Goal: Information Seeking & Learning: Understand process/instructions

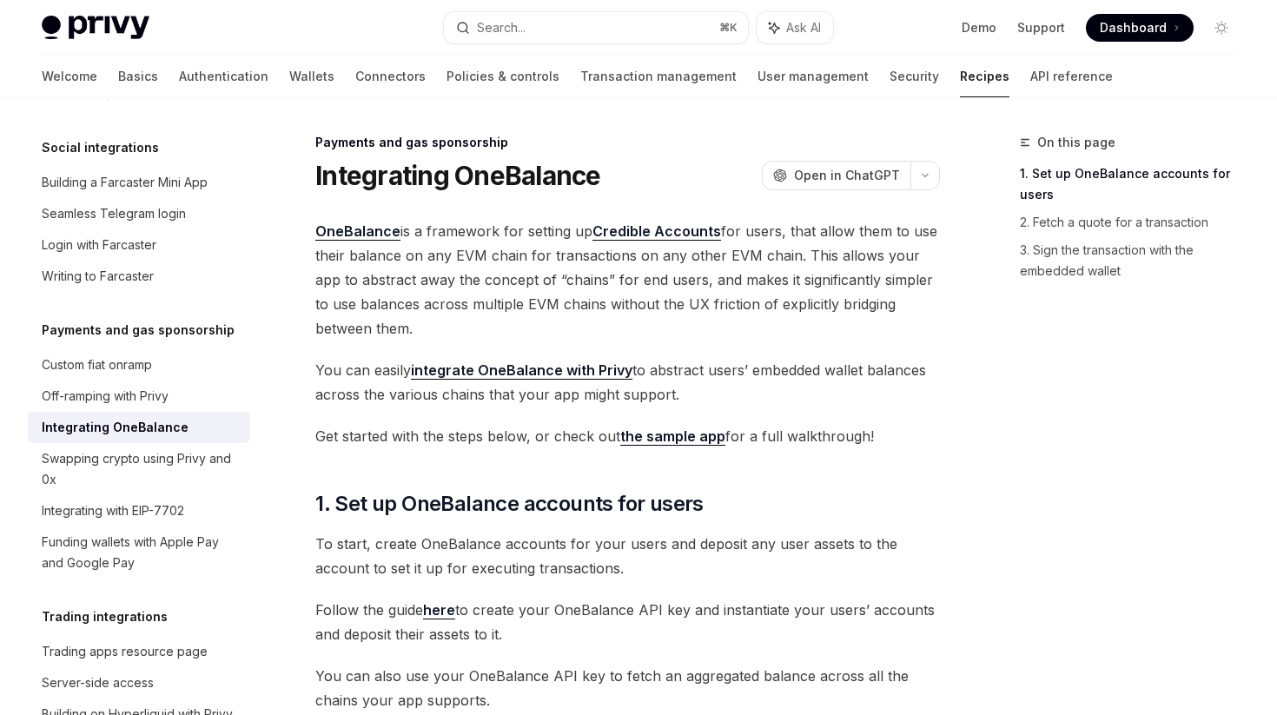
scroll to position [123, 0]
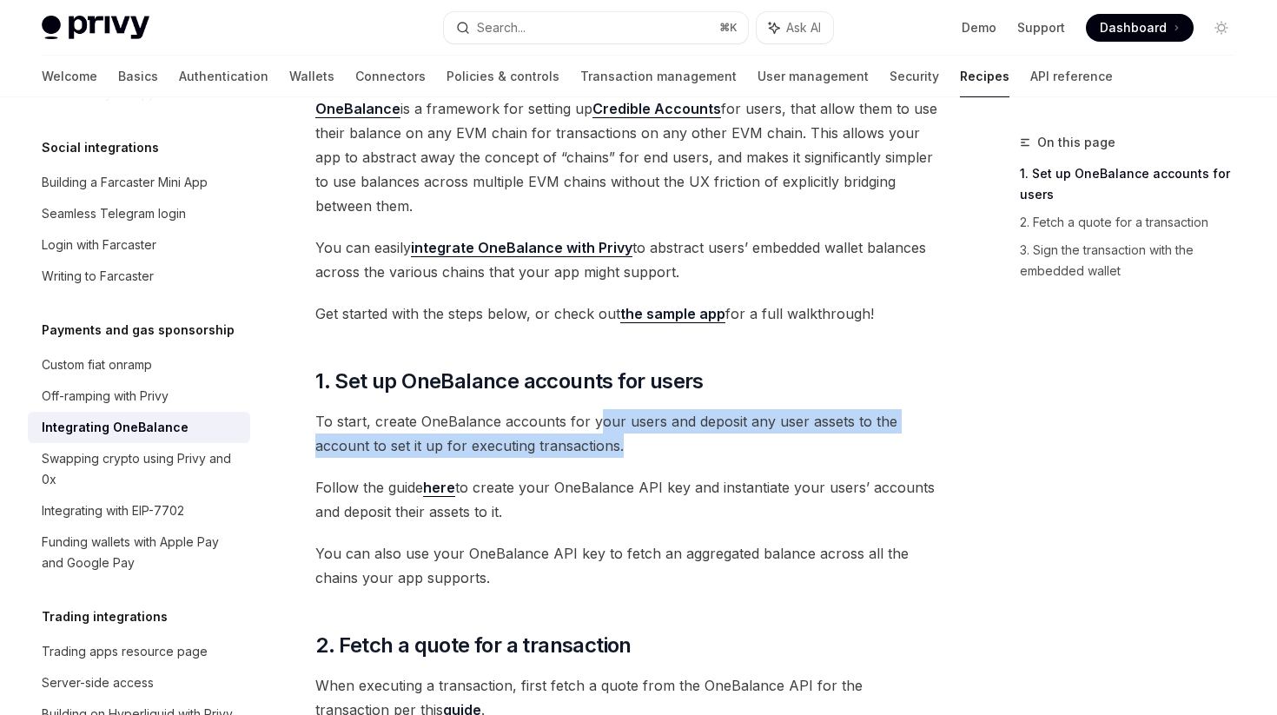
drag, startPoint x: 598, startPoint y: 428, endPoint x: 631, endPoint y: 448, distance: 39.1
click at [631, 448] on span "To start, create OneBalance accounts for your users and deposit any user assets…" at bounding box center [627, 433] width 625 height 49
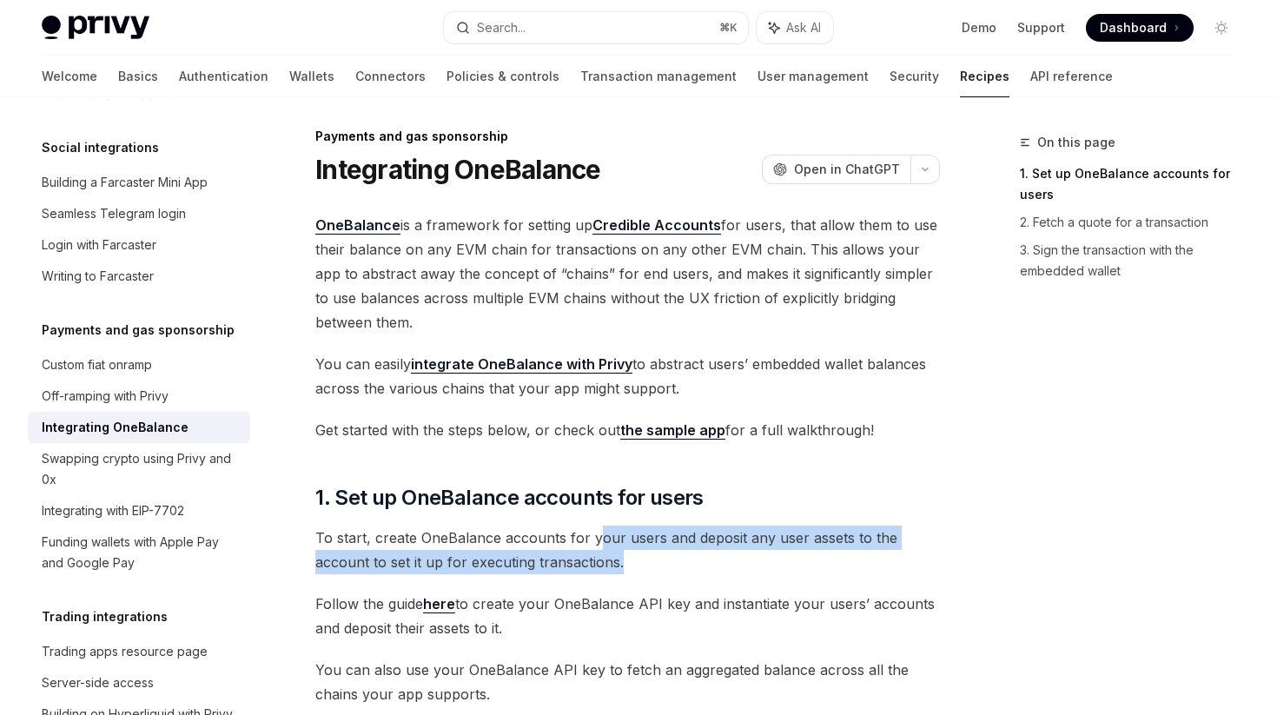
scroll to position [0, 0]
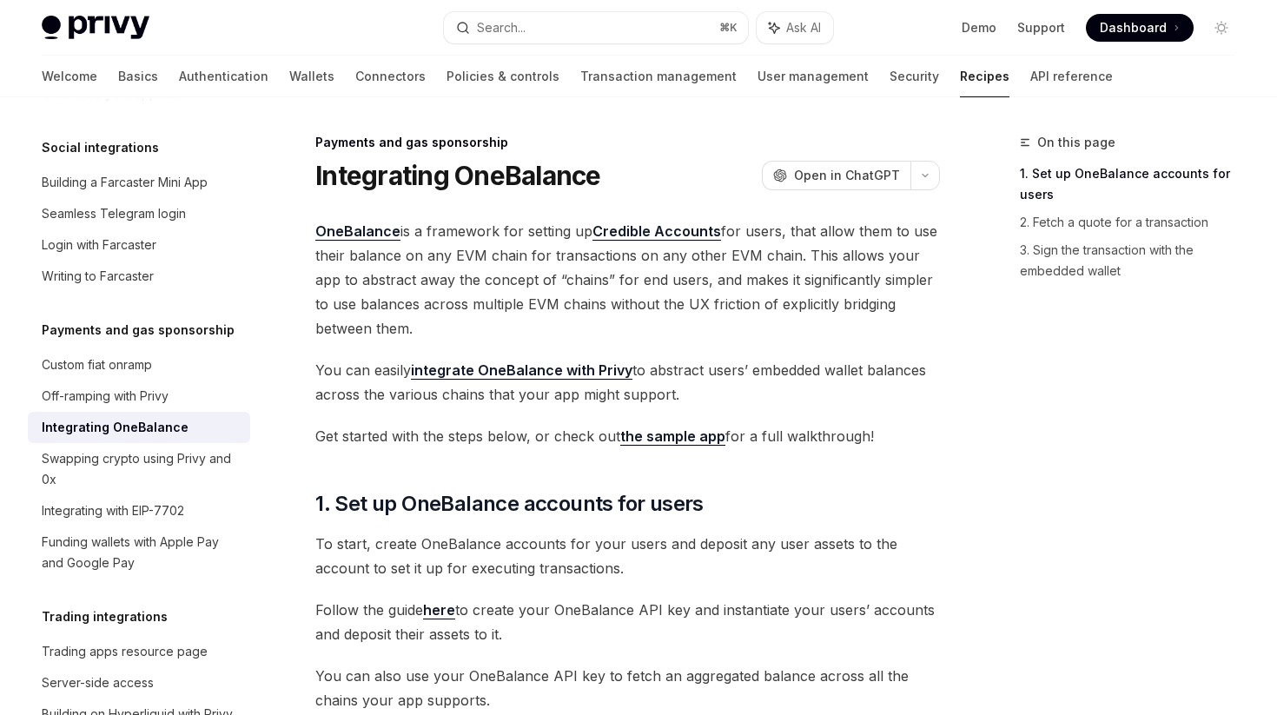
drag, startPoint x: 512, startPoint y: 228, endPoint x: 520, endPoint y: 245, distance: 19.1
click at [518, 242] on span "OneBalance is a framework for setting up Credible Accounts for users, that allo…" at bounding box center [627, 280] width 625 height 122
click at [472, 269] on span "OneBalance is a framework for setting up Credible Accounts for users, that allo…" at bounding box center [627, 280] width 625 height 122
click at [503, 253] on span "OneBalance is a framework for setting up Credible Accounts for users, that allo…" at bounding box center [627, 280] width 625 height 122
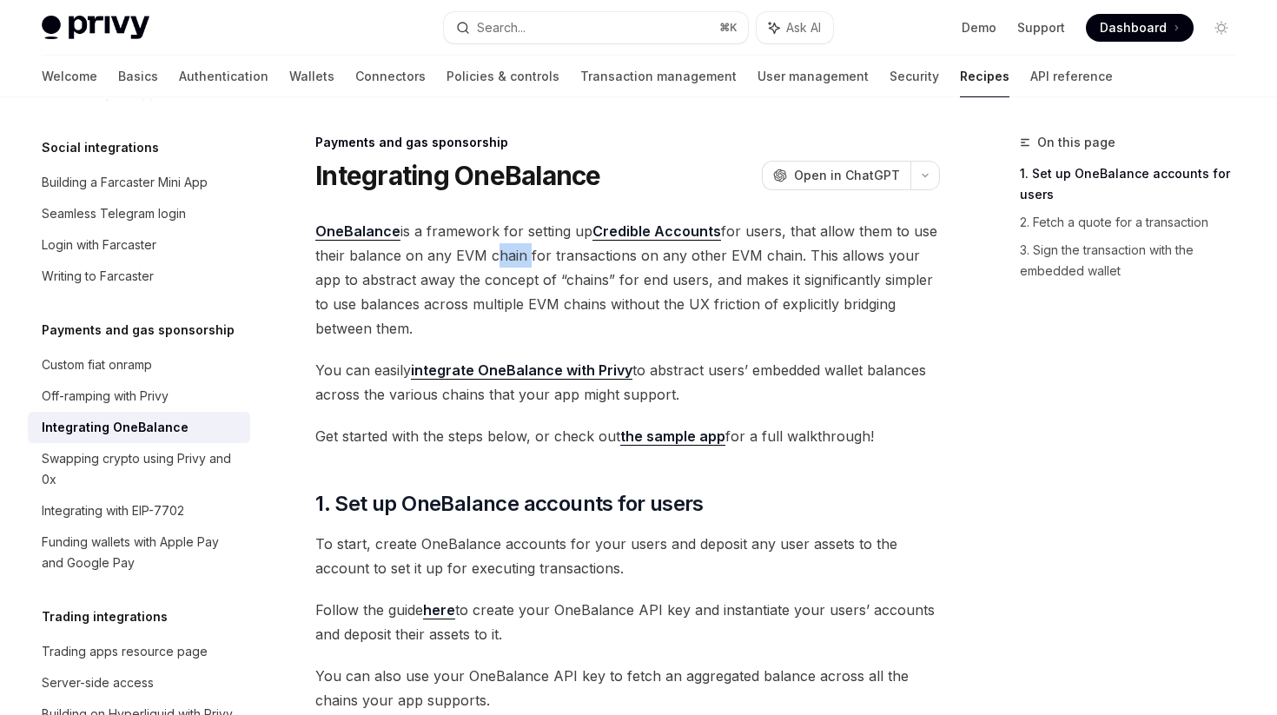
click at [503, 253] on span "OneBalance is a framework for setting up Credible Accounts for users, that allo…" at bounding box center [627, 280] width 625 height 122
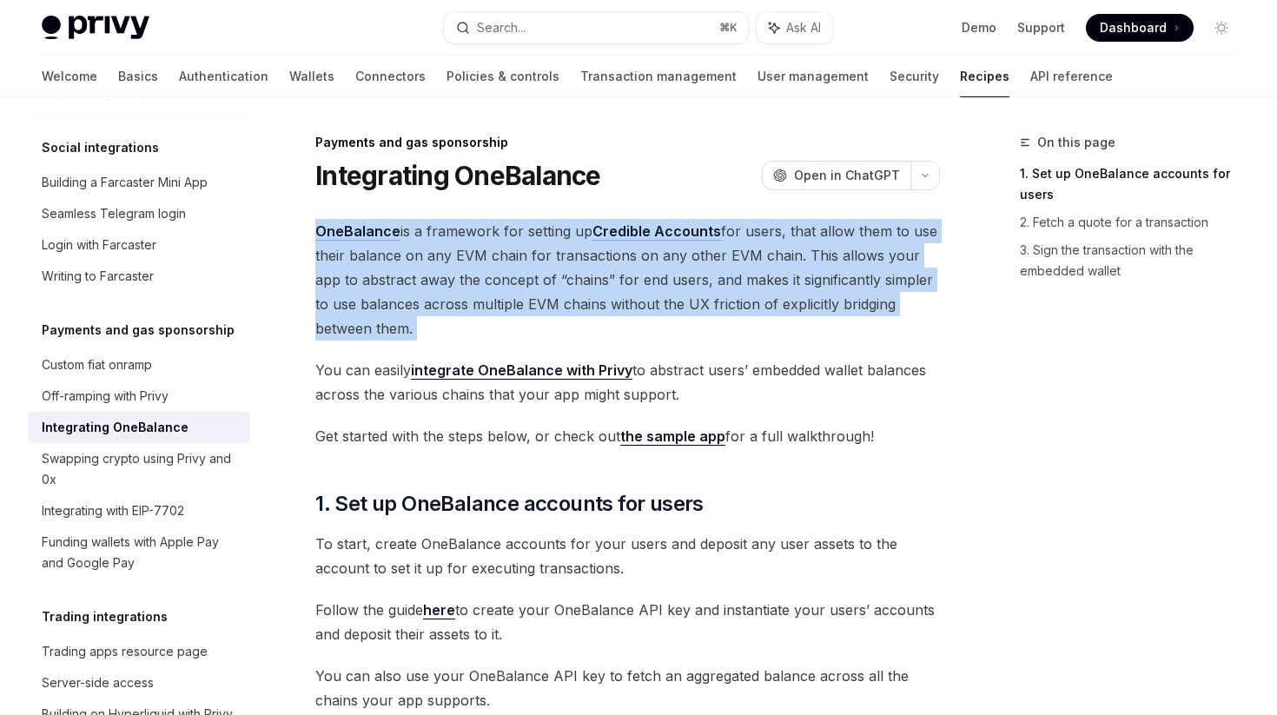
click at [503, 253] on span "OneBalance is a framework for setting up Credible Accounts for users, that allo…" at bounding box center [627, 280] width 625 height 122
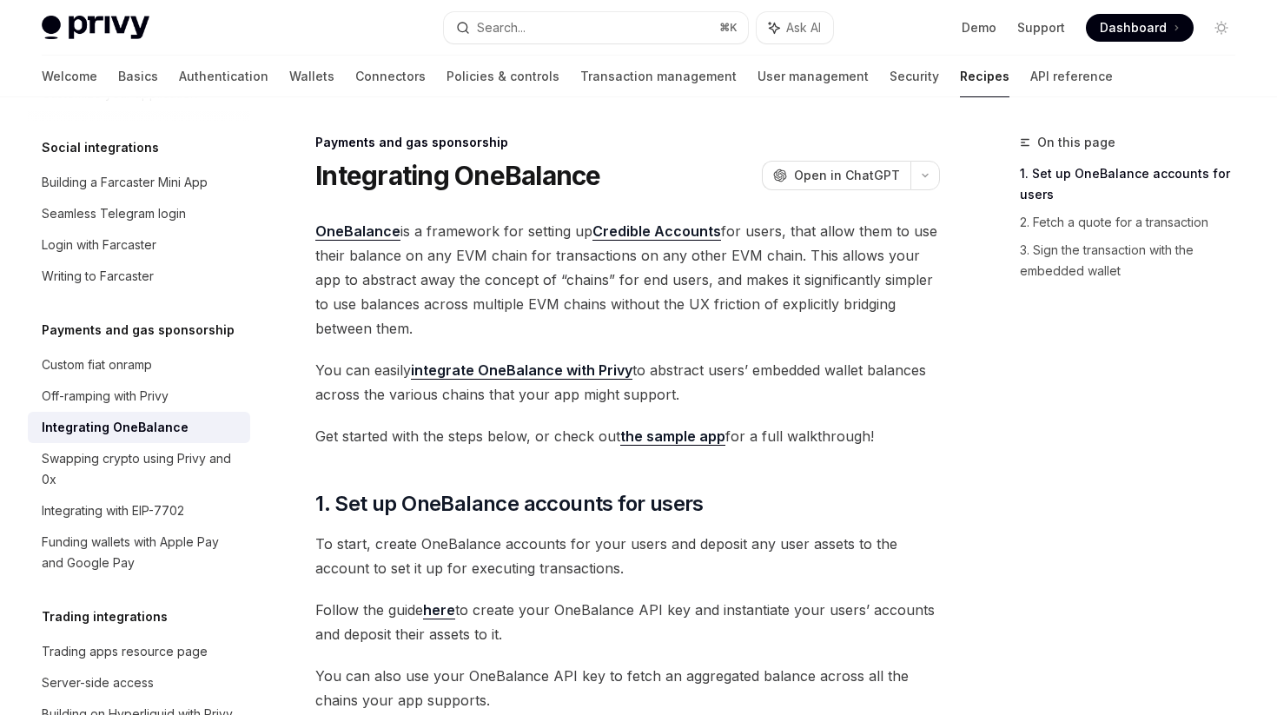
click at [477, 279] on span "OneBalance is a framework for setting up Credible Accounts for users, that allo…" at bounding box center [627, 280] width 625 height 122
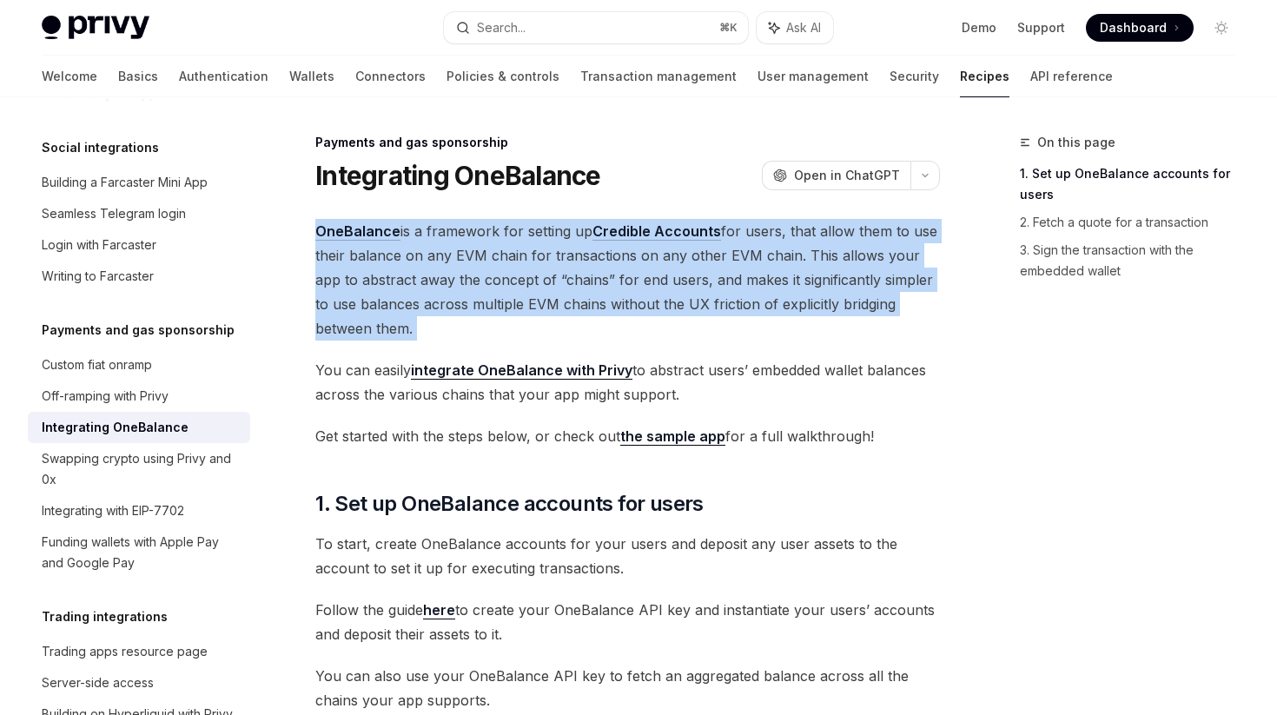
click at [477, 279] on span "OneBalance is a framework for setting up Credible Accounts for users, that allo…" at bounding box center [627, 280] width 625 height 122
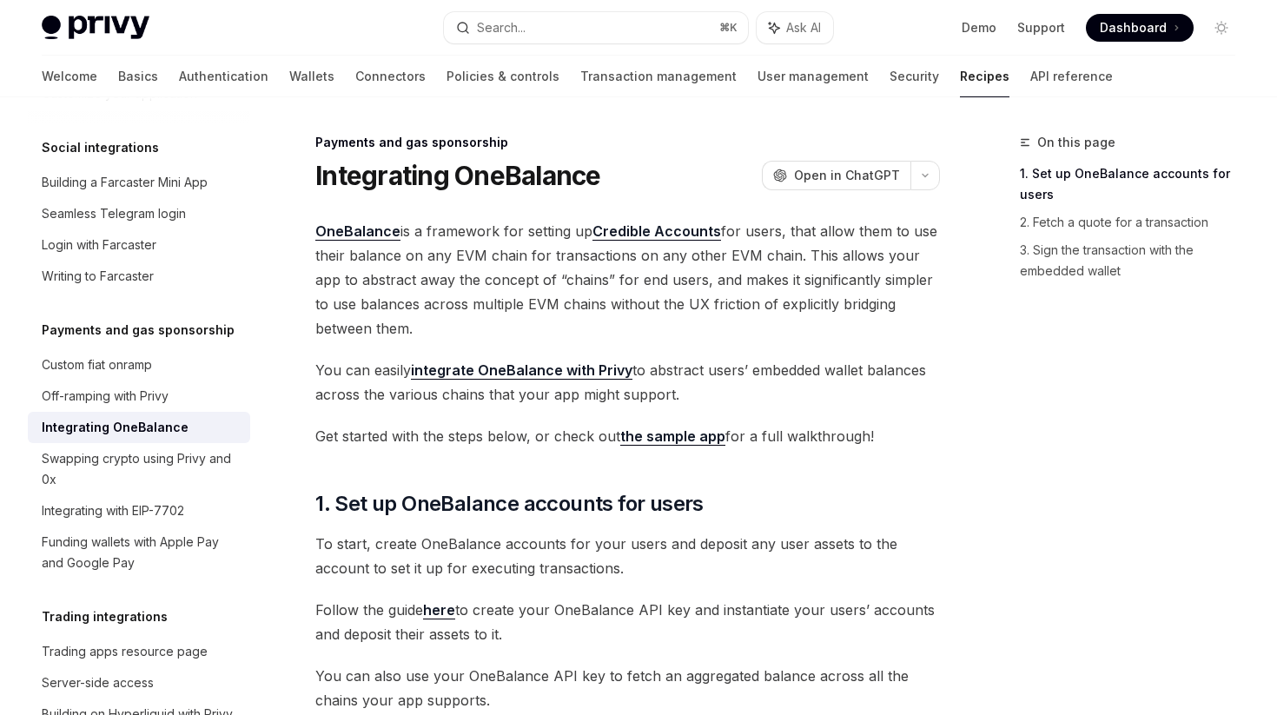
click at [375, 368] on span "You can easily integrate OneBalance with Privy to abstract users’ embedded wall…" at bounding box center [627, 382] width 625 height 49
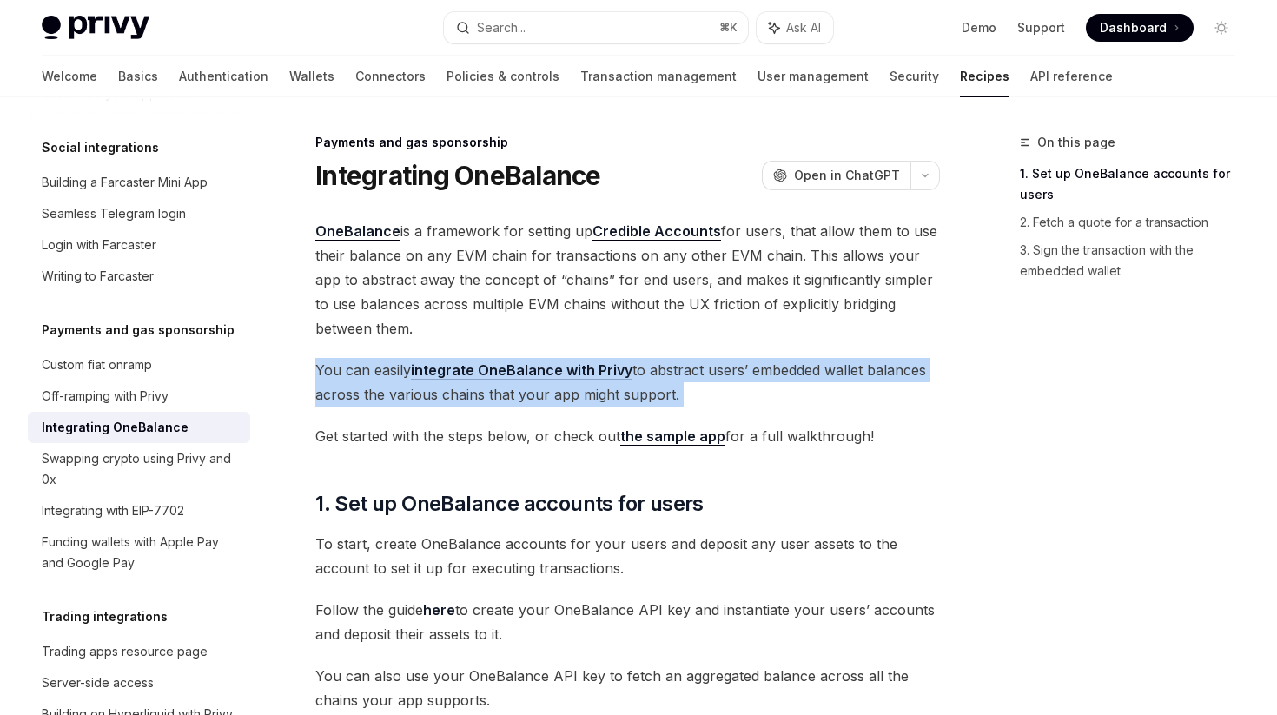
click at [375, 368] on span "You can easily integrate OneBalance with Privy to abstract users’ embedded wall…" at bounding box center [627, 382] width 625 height 49
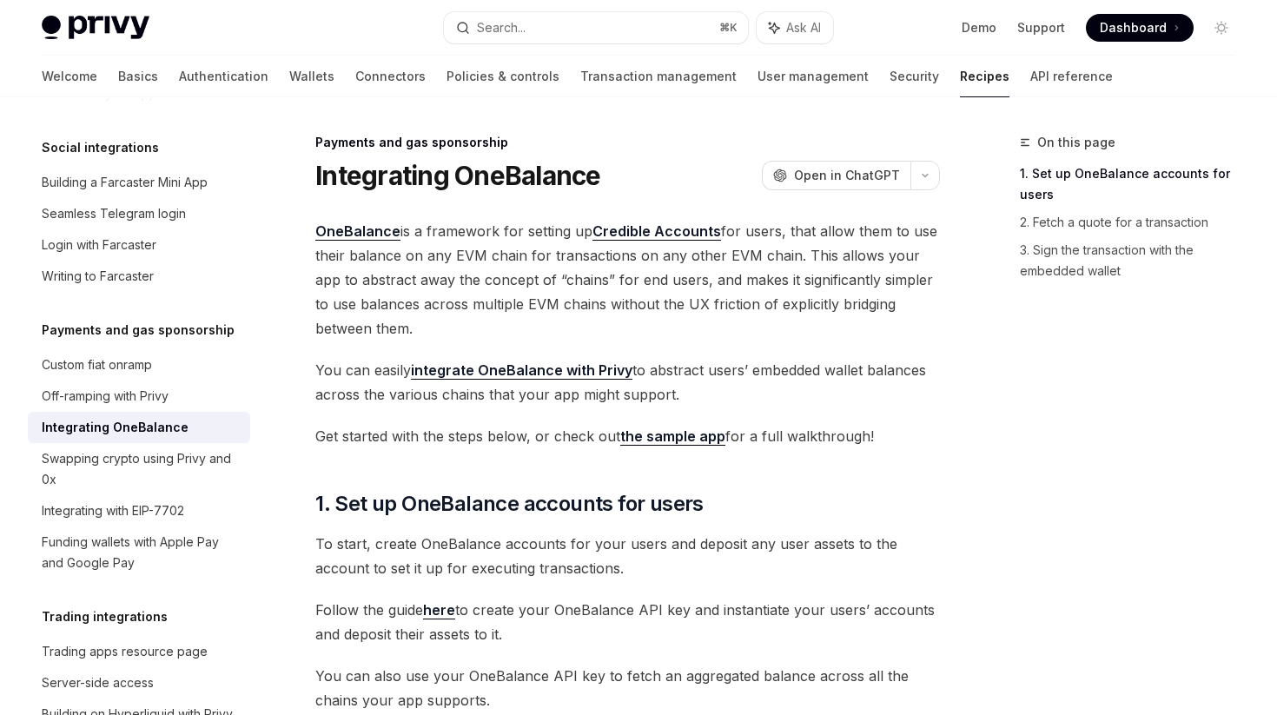
click at [373, 375] on span "You can easily integrate OneBalance with Privy to abstract users’ embedded wall…" at bounding box center [627, 382] width 625 height 49
click at [372, 429] on span "Get started with the steps below, or check out the sample app for a full walkth…" at bounding box center [627, 436] width 625 height 24
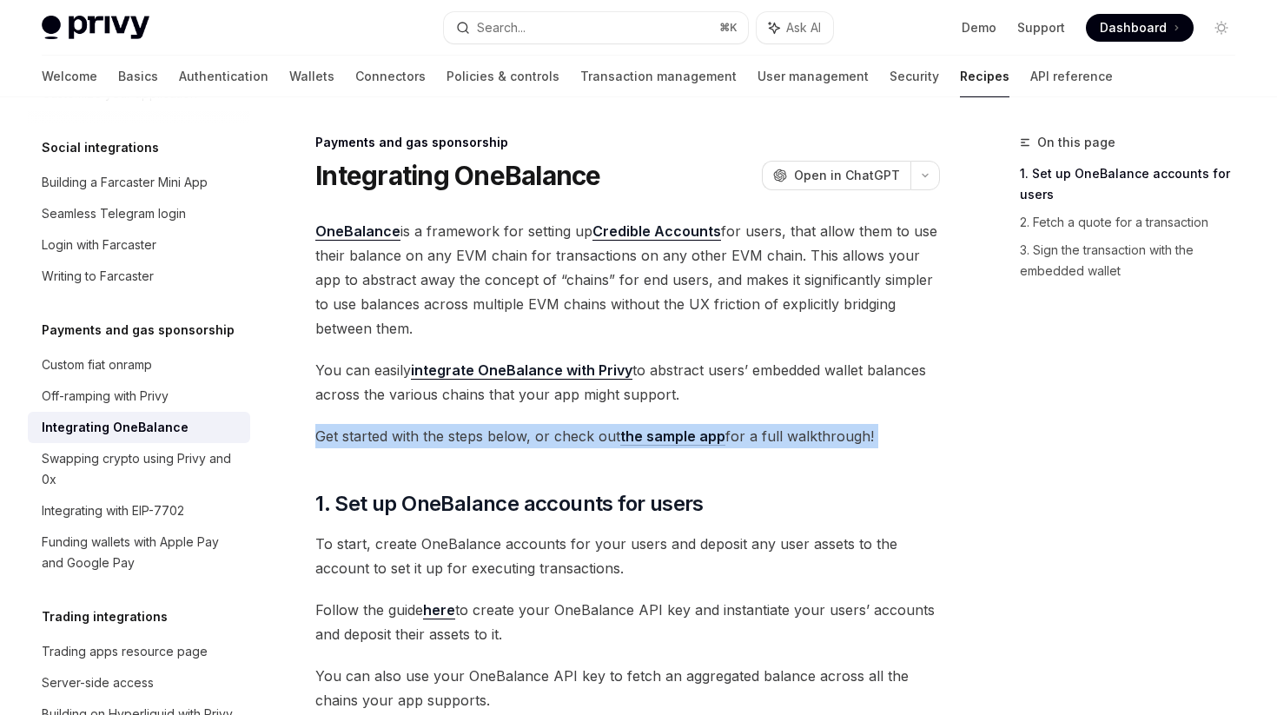
click at [372, 429] on span "Get started with the steps below, or check out the sample app for a full walkth…" at bounding box center [627, 436] width 625 height 24
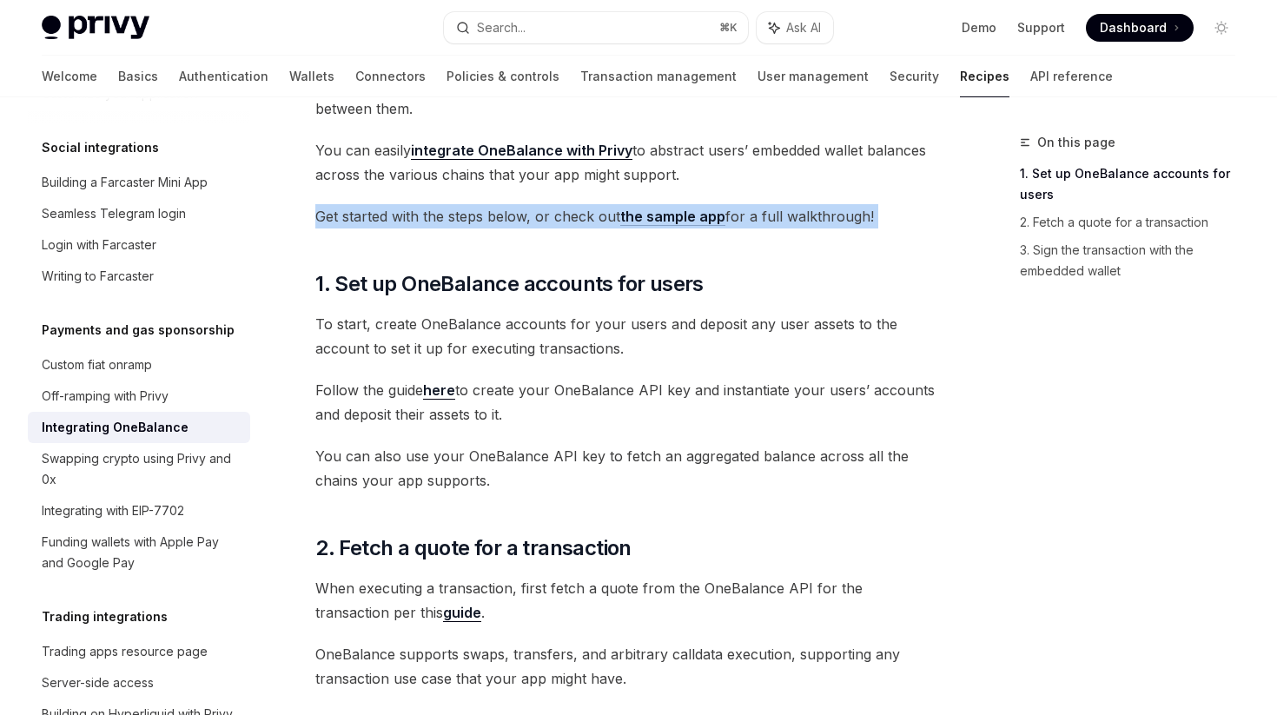
scroll to position [221, 0]
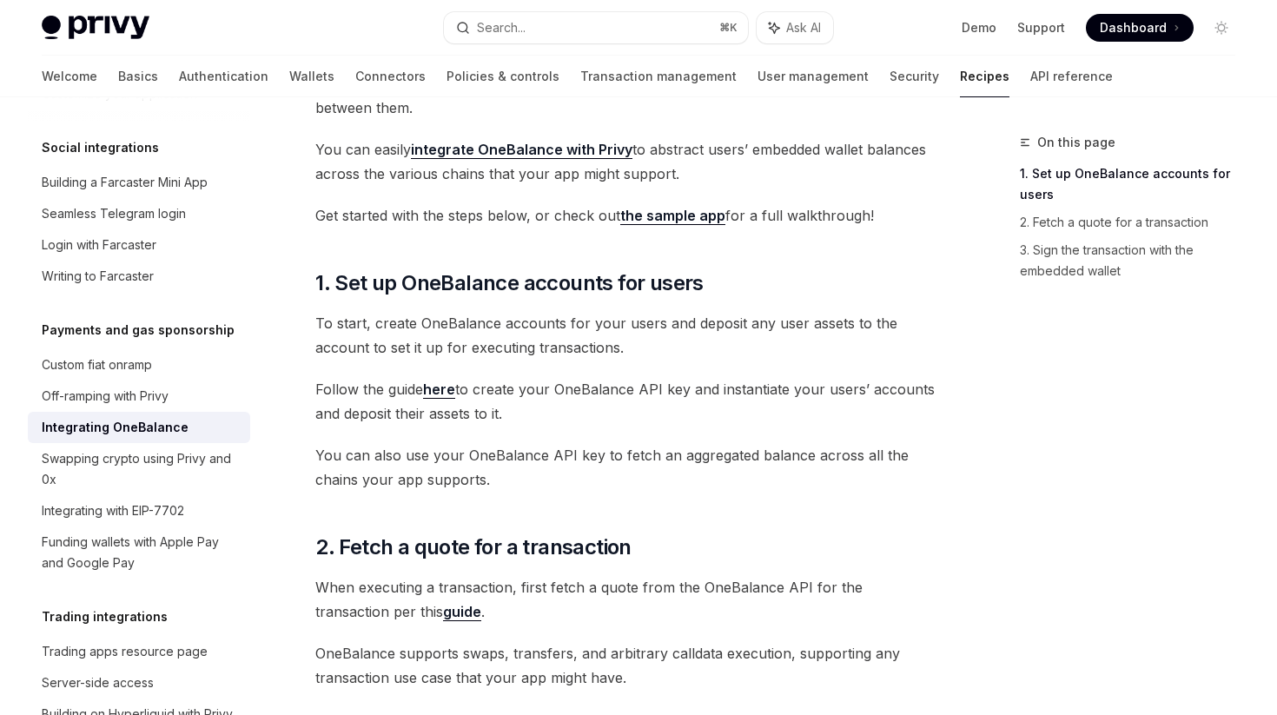
click at [362, 333] on span "To start, create OneBalance accounts for your users and deposit any user assets…" at bounding box center [627, 335] width 625 height 49
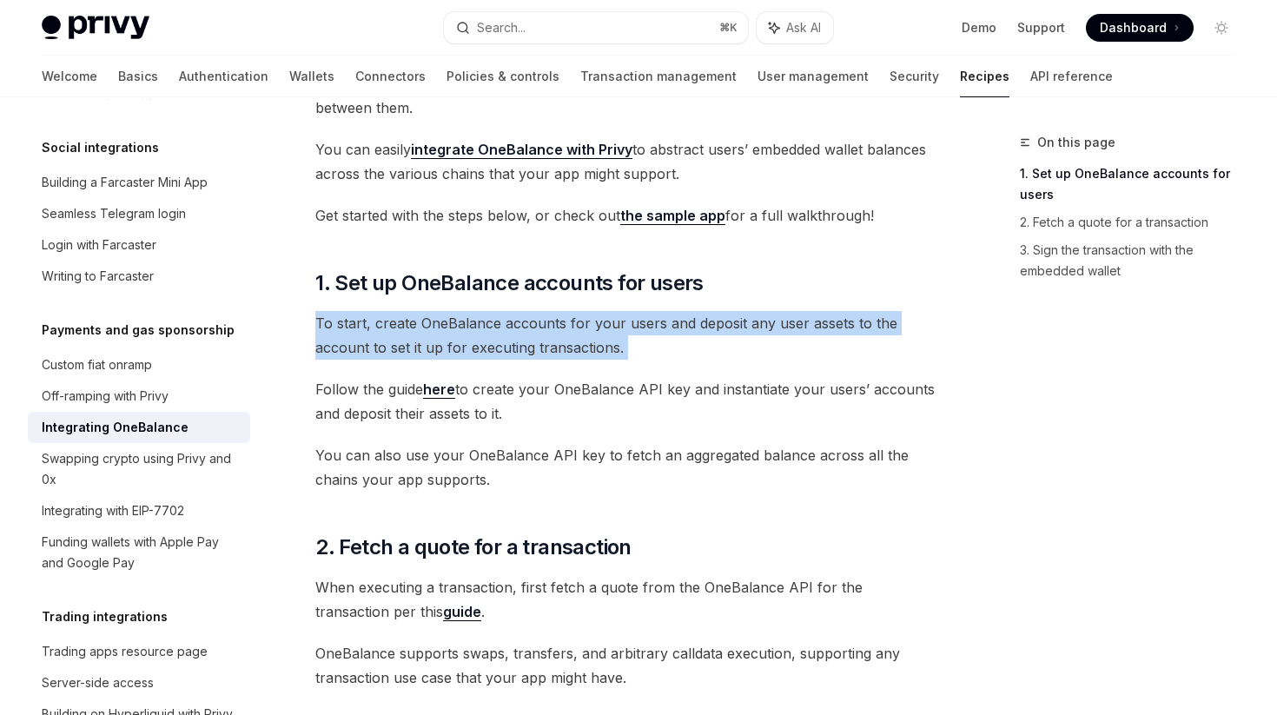
click at [362, 333] on span "To start, create OneBalance accounts for your users and deposit any user assets…" at bounding box center [627, 335] width 625 height 49
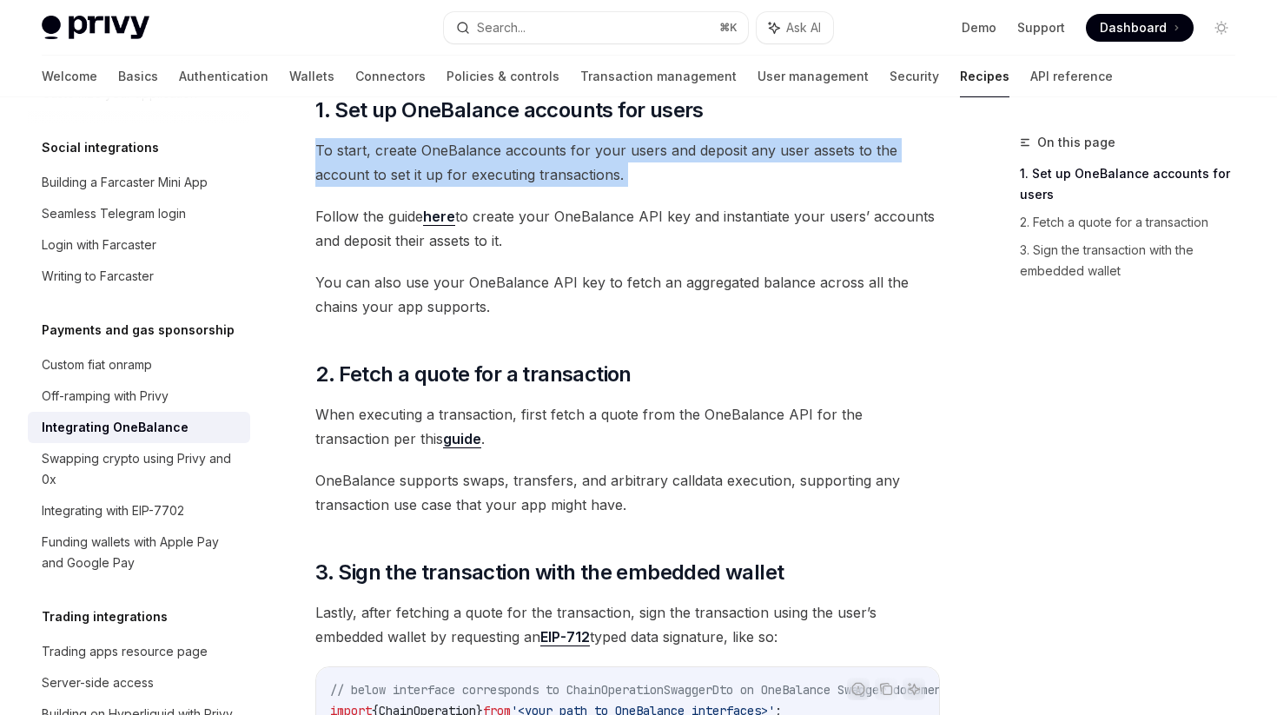
scroll to position [396, 0]
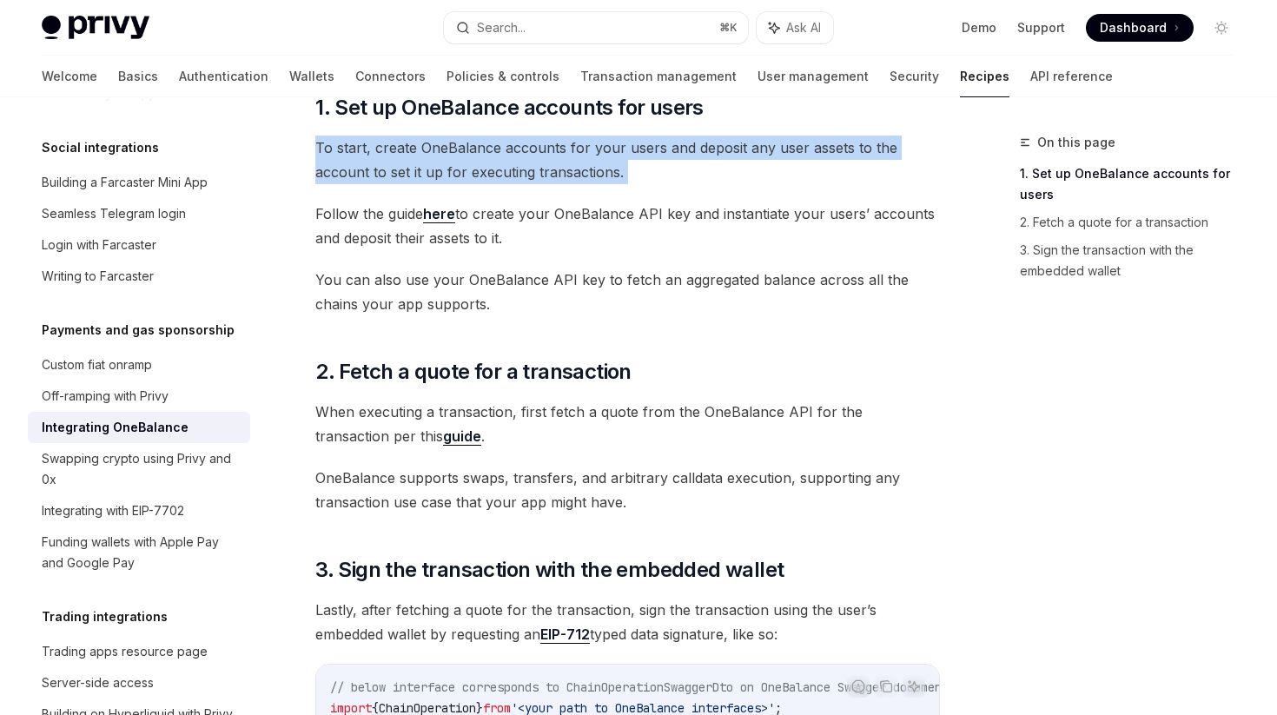
click at [657, 400] on span "When executing a transaction, first fetch a quote from the OneBalance API for t…" at bounding box center [627, 424] width 625 height 49
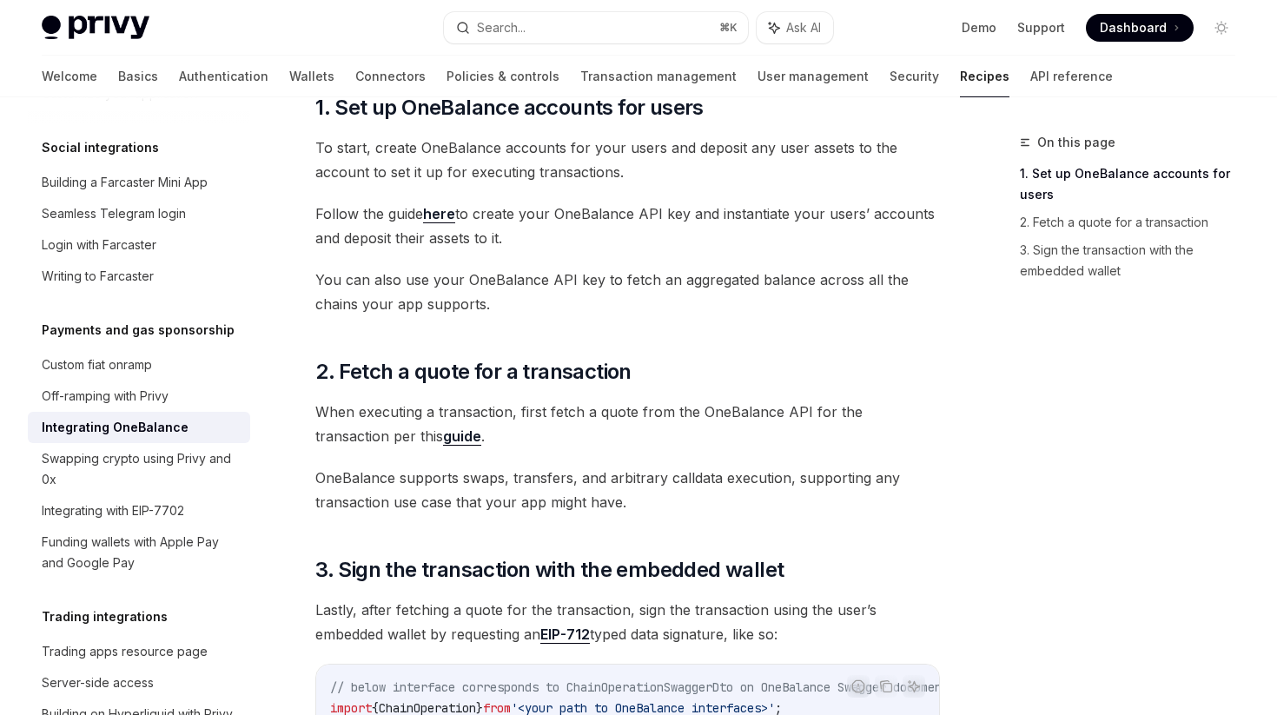
click at [657, 400] on span "When executing a transaction, first fetch a quote from the OneBalance API for t…" at bounding box center [627, 424] width 625 height 49
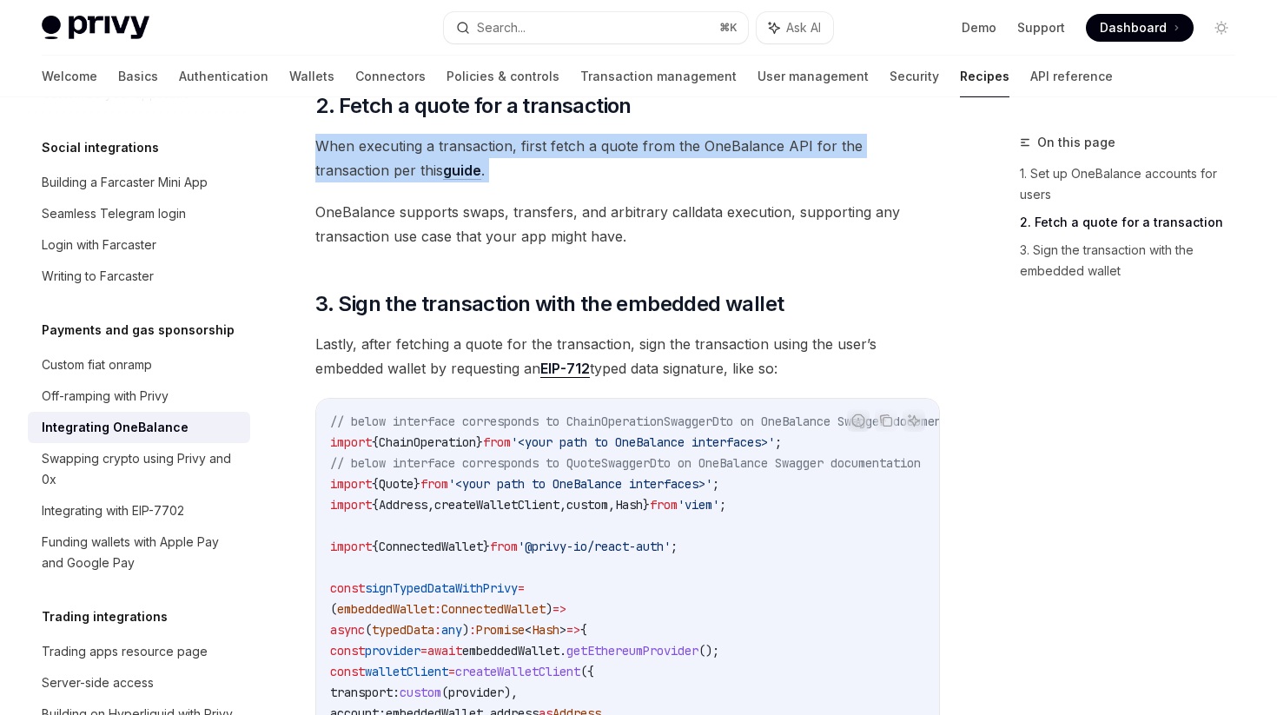
scroll to position [659, 0]
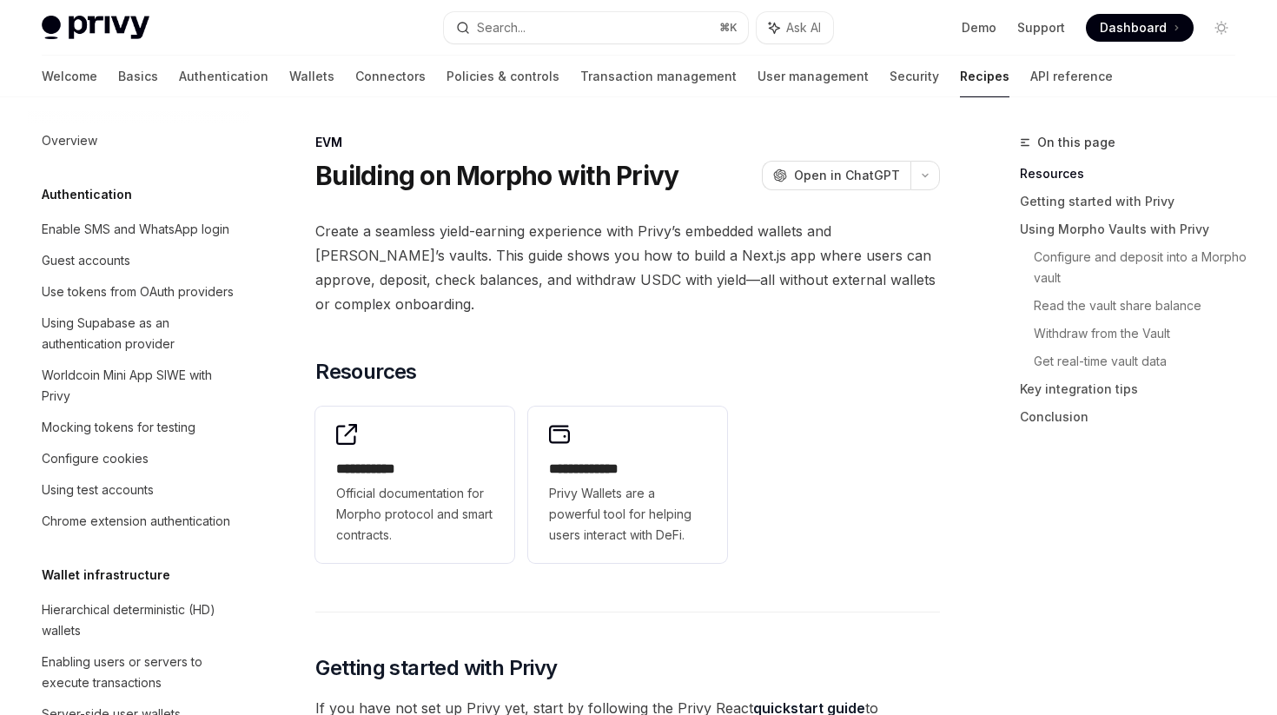
scroll to position [2352, 0]
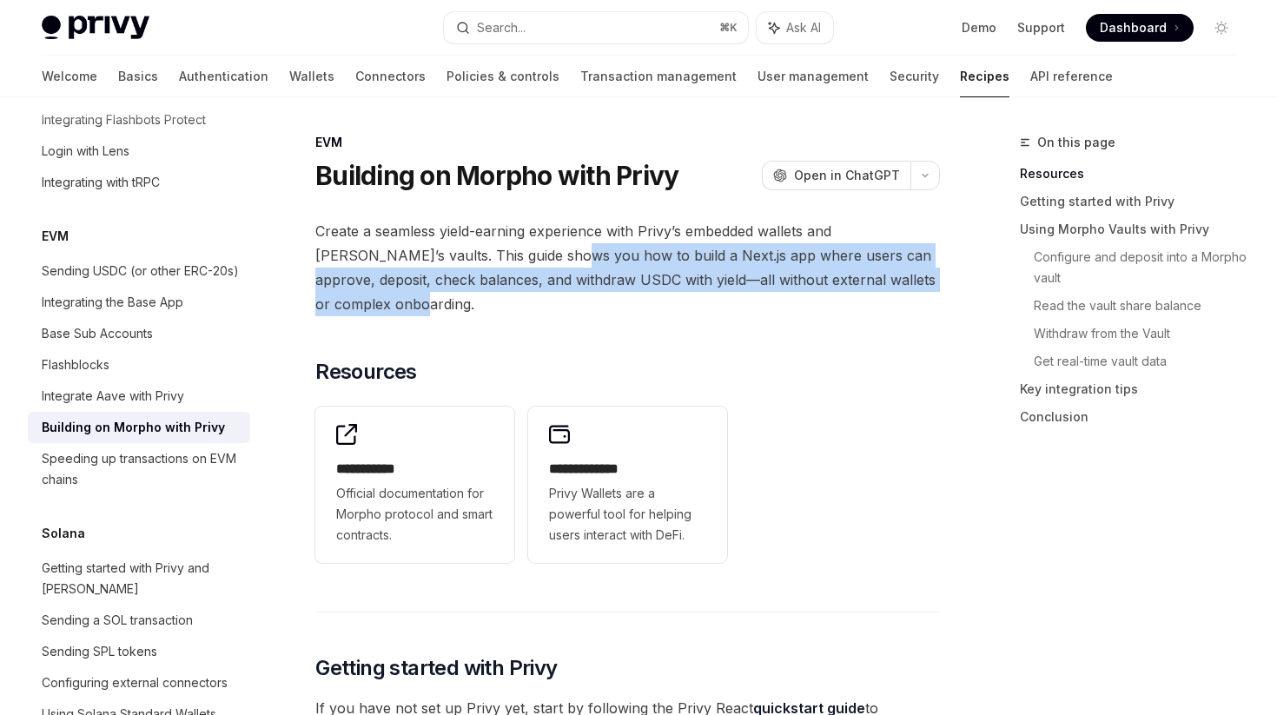
drag, startPoint x: 507, startPoint y: 246, endPoint x: 569, endPoint y: 318, distance: 95.5
click at [569, 315] on span "Create a seamless yield-earning experience with Privy’s embedded wallets and [P…" at bounding box center [627, 267] width 625 height 97
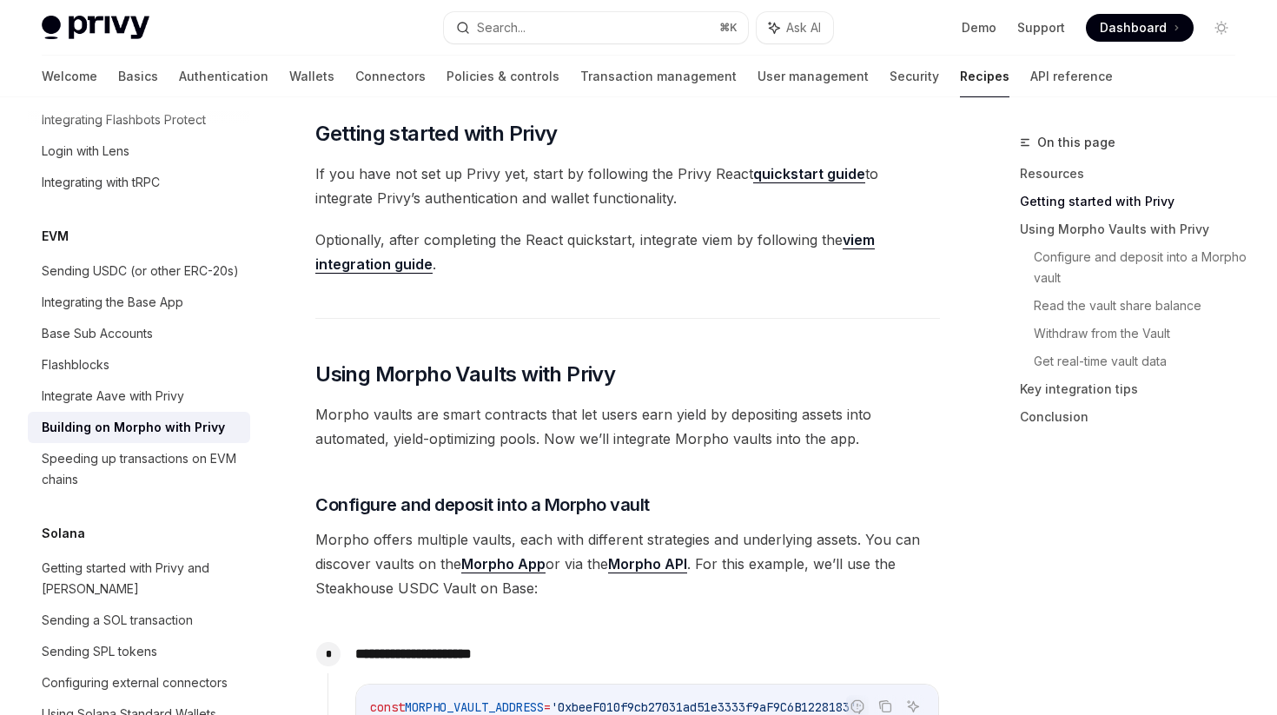
scroll to position [553, 0]
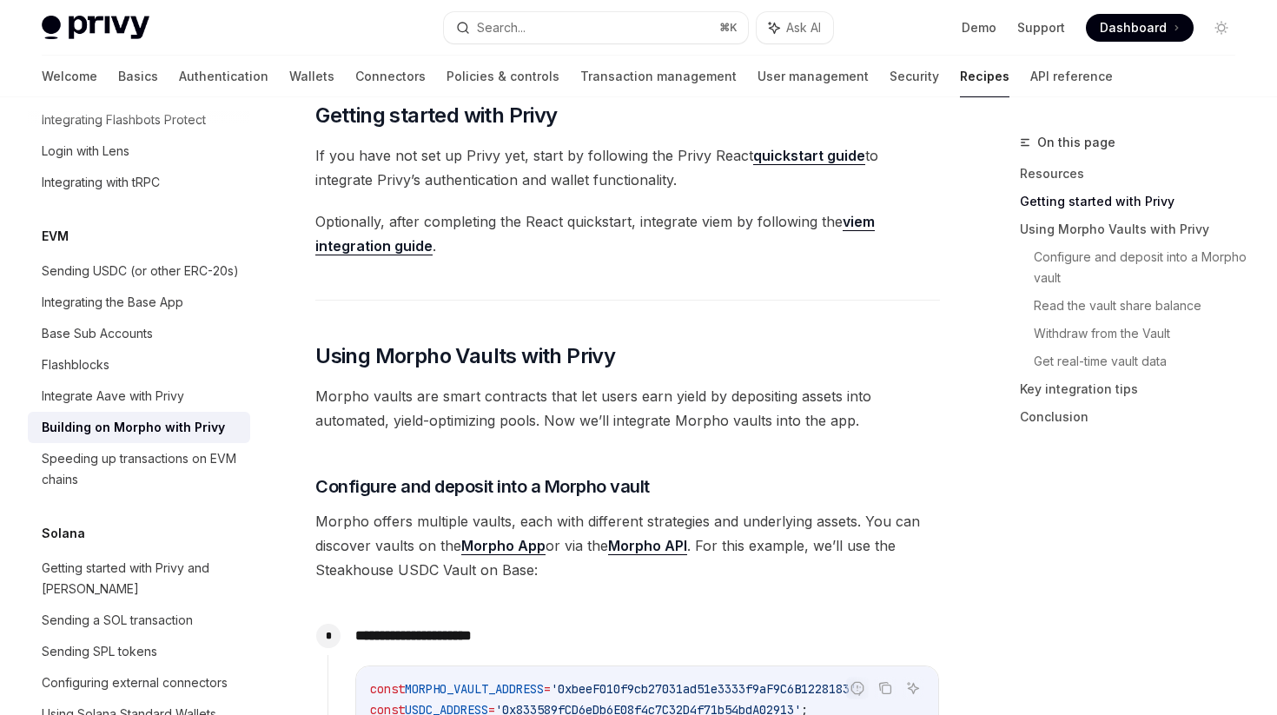
click at [556, 427] on span "Morpho vaults are smart contracts that let users earn yield by depositing asset…" at bounding box center [627, 408] width 625 height 49
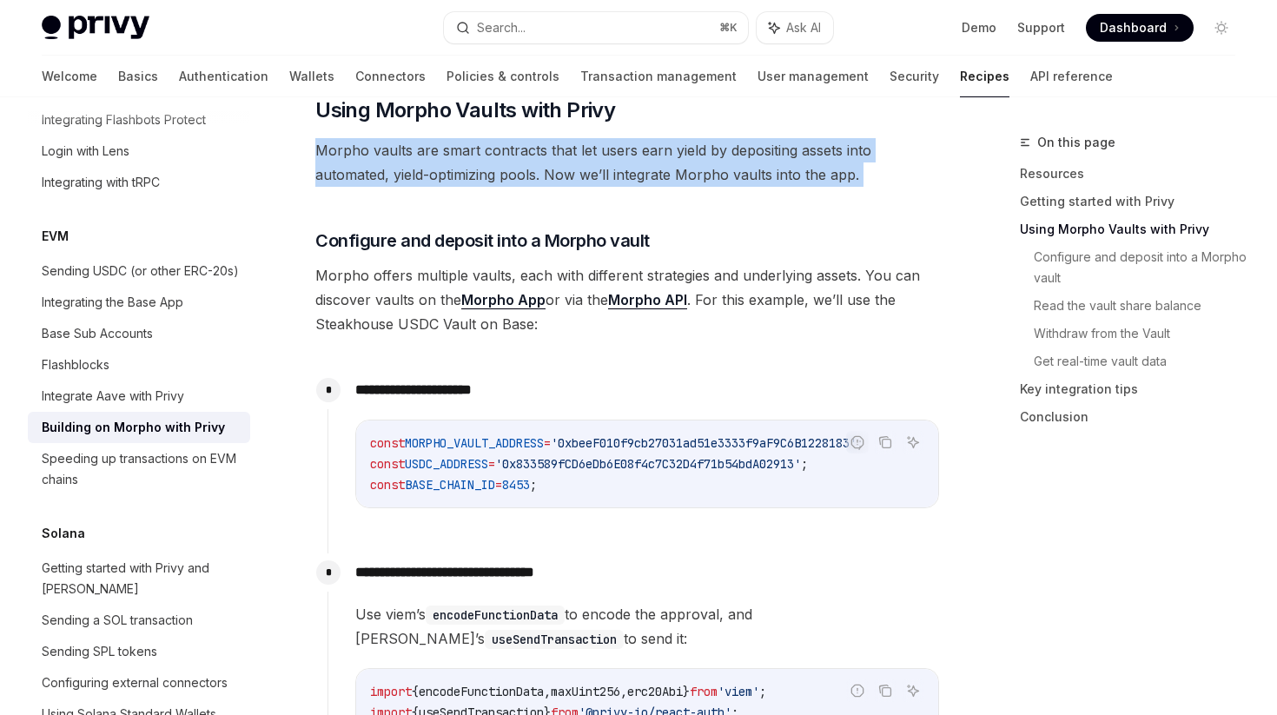
scroll to position [800, 0]
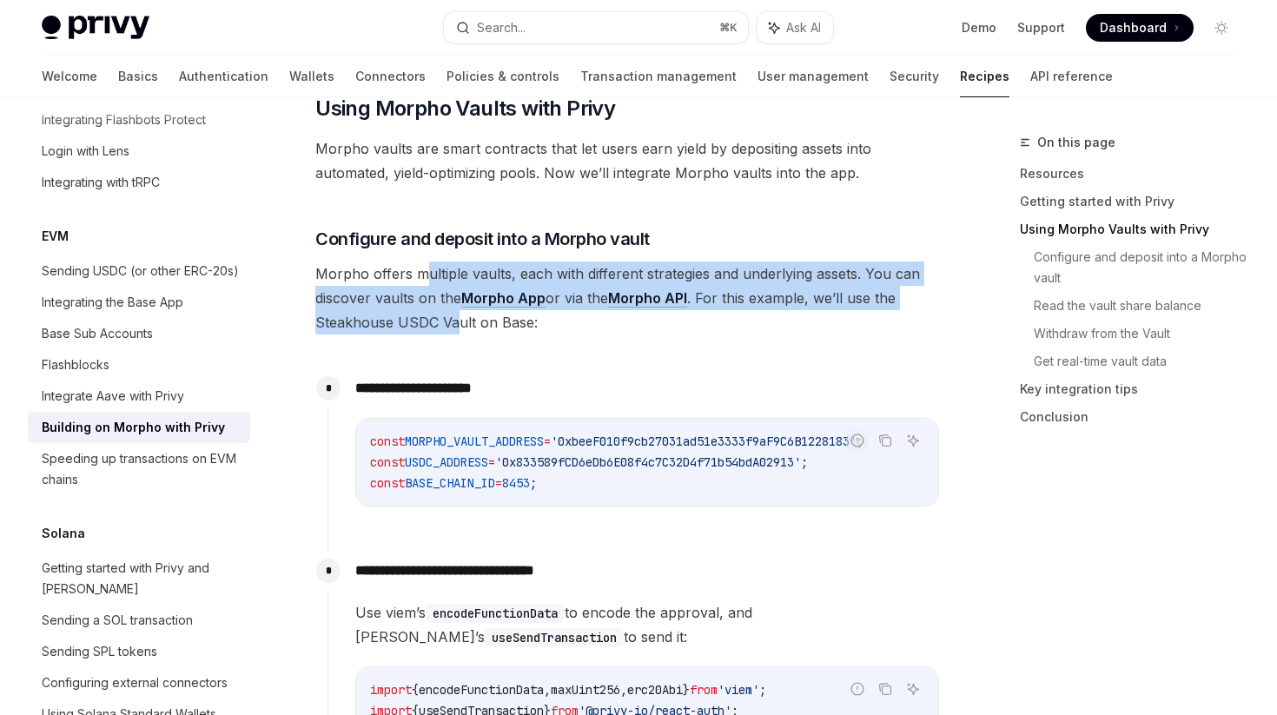
drag, startPoint x: 428, startPoint y: 271, endPoint x: 460, endPoint y: 327, distance: 63.8
click at [460, 327] on span "Morpho offers multiple vaults, each with different strategies and underlying as…" at bounding box center [627, 298] width 625 height 73
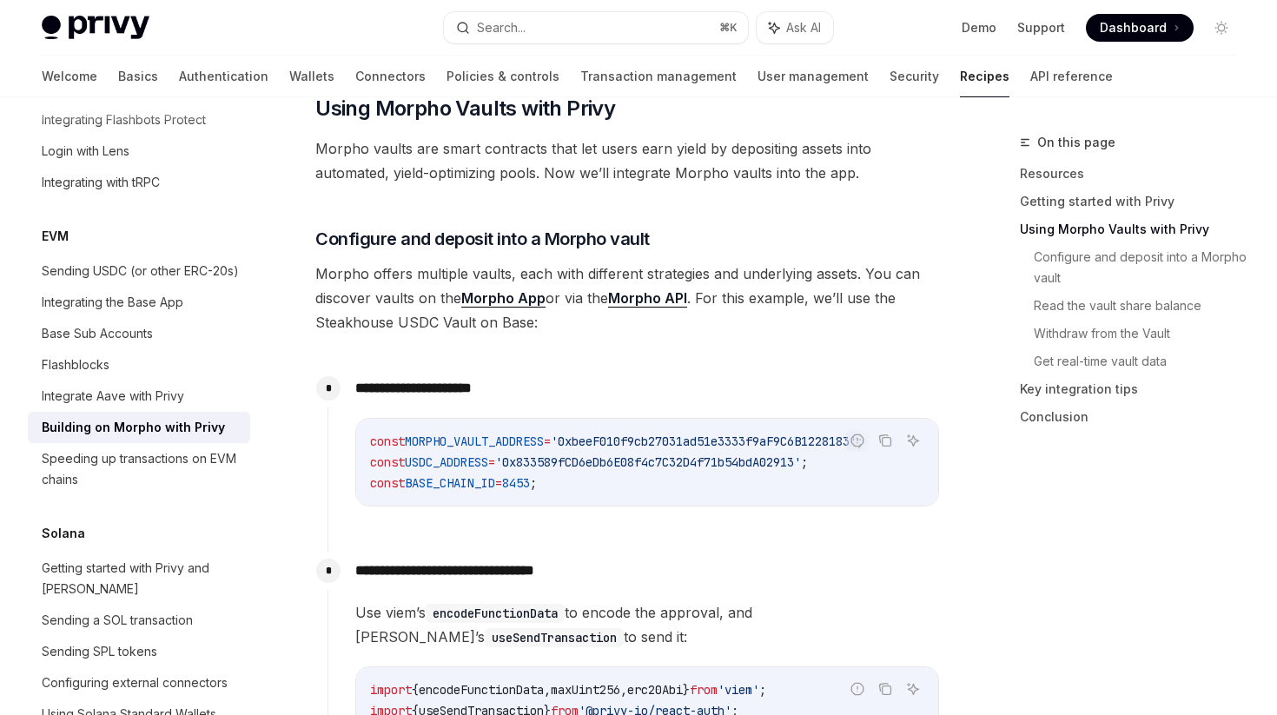
click at [460, 327] on span "Morpho offers multiple vaults, each with different strategies and underlying as…" at bounding box center [627, 298] width 625 height 73
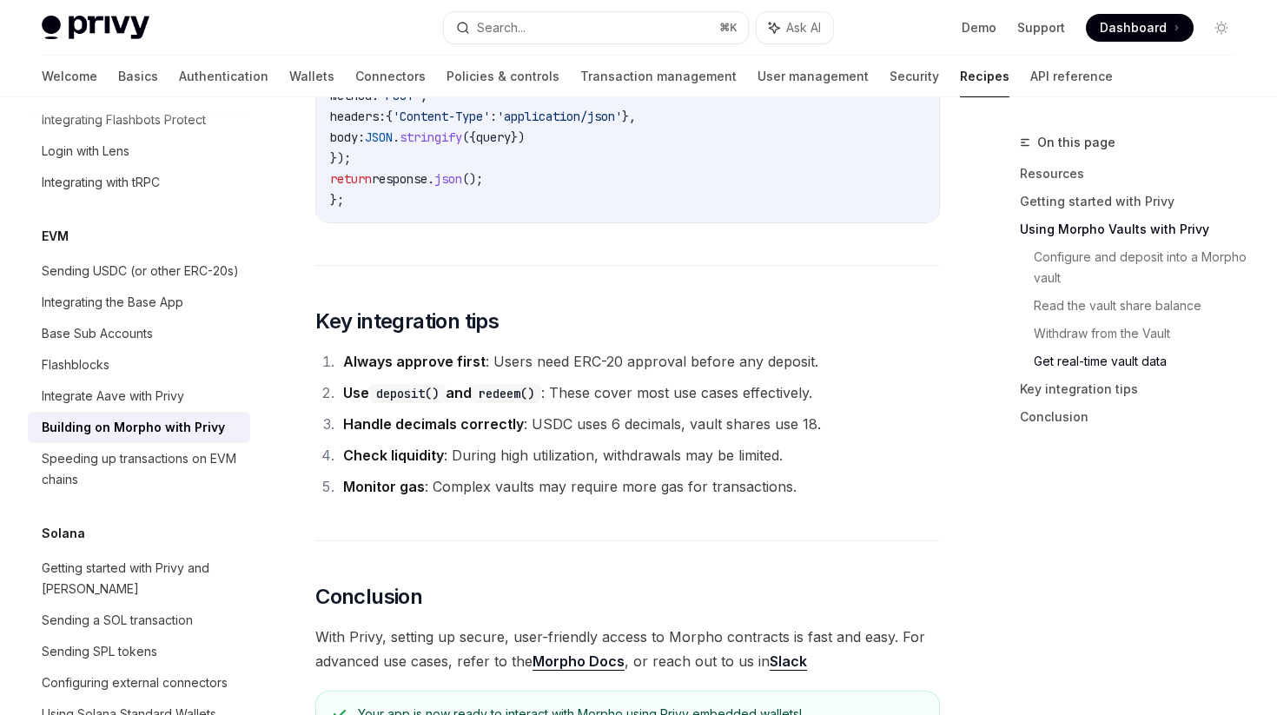
scroll to position [4365, 0]
